Goal: Task Accomplishment & Management: Manage account settings

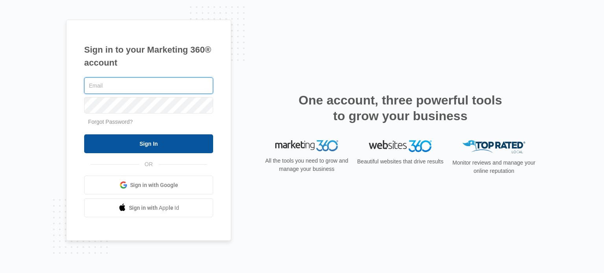
type input "caitlin@alsoyouth.org"
click at [186, 147] on input "Sign In" at bounding box center [148, 144] width 129 height 19
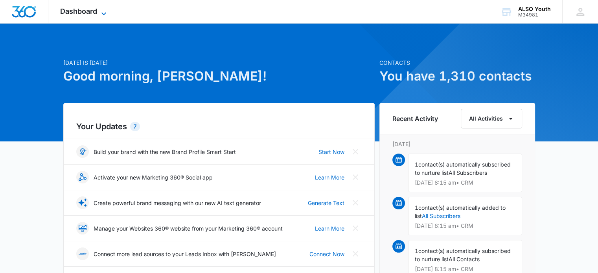
click at [93, 9] on span "Dashboard" at bounding box center [78, 11] width 37 height 8
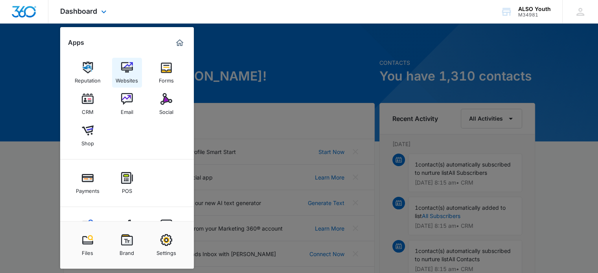
click at [128, 72] on img at bounding box center [127, 68] width 12 height 12
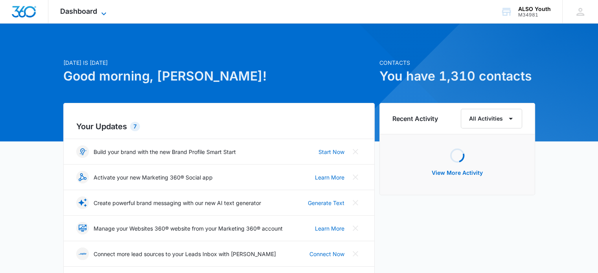
click at [79, 14] on span "Dashboard" at bounding box center [78, 11] width 37 height 8
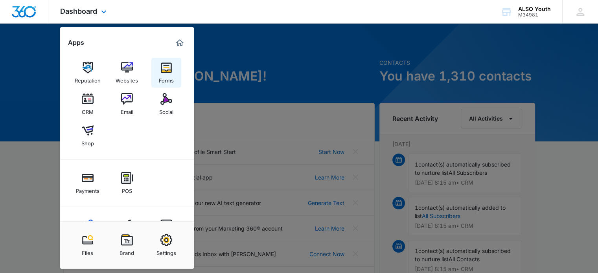
click at [165, 72] on img at bounding box center [166, 68] width 12 height 12
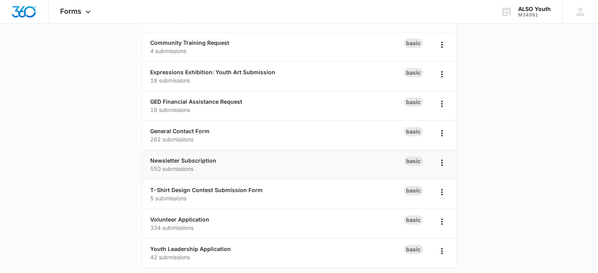
scroll to position [305, 0]
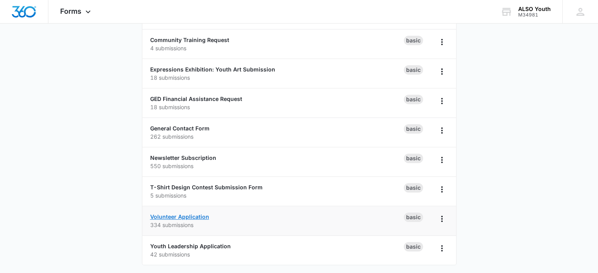
click at [194, 214] on link "Volunteer Application" at bounding box center [179, 217] width 59 height 7
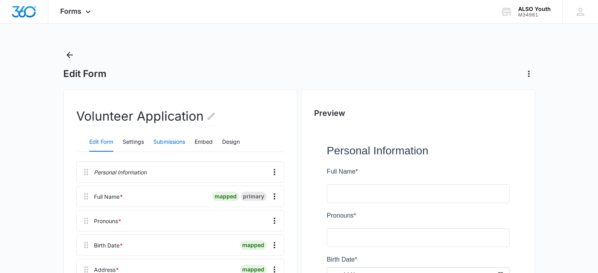
click at [170, 140] on button "Submissions" at bounding box center [169, 142] width 32 height 19
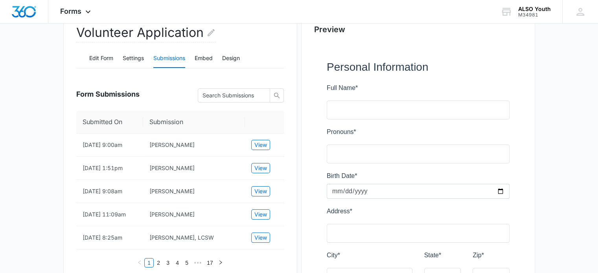
scroll to position [85, 0]
